Goal: Task Accomplishment & Management: Manage account settings

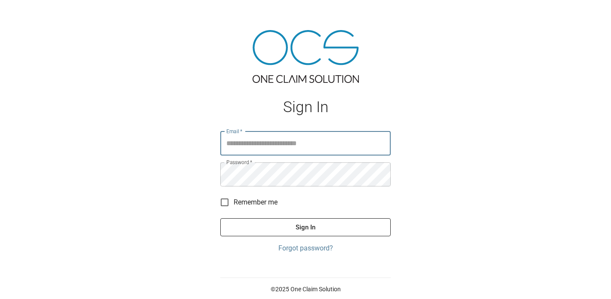
type input "**********"
click at [356, 228] on button "Sign In" at bounding box center [305, 227] width 170 height 18
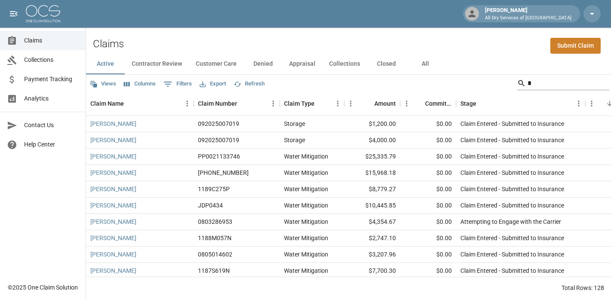
click at [551, 83] on input "Search" at bounding box center [561, 84] width 69 height 14
type input "***"
